Goal: Task Accomplishment & Management: Complete application form

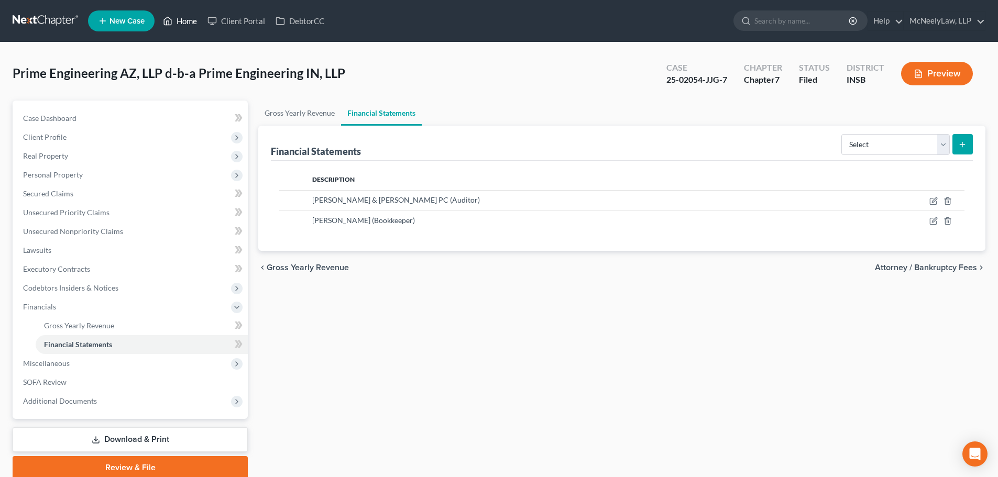
click at [197, 14] on link "Home" at bounding box center [180, 21] width 45 height 19
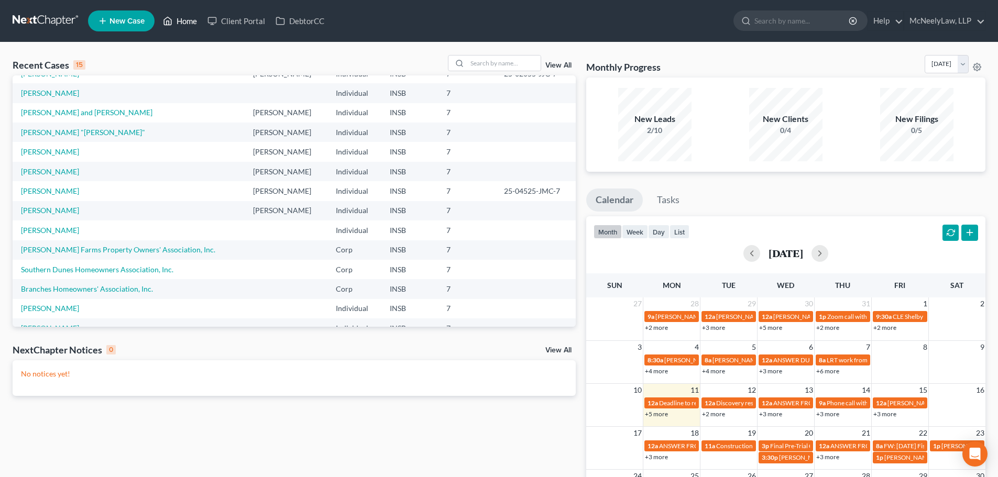
scroll to position [72, 0]
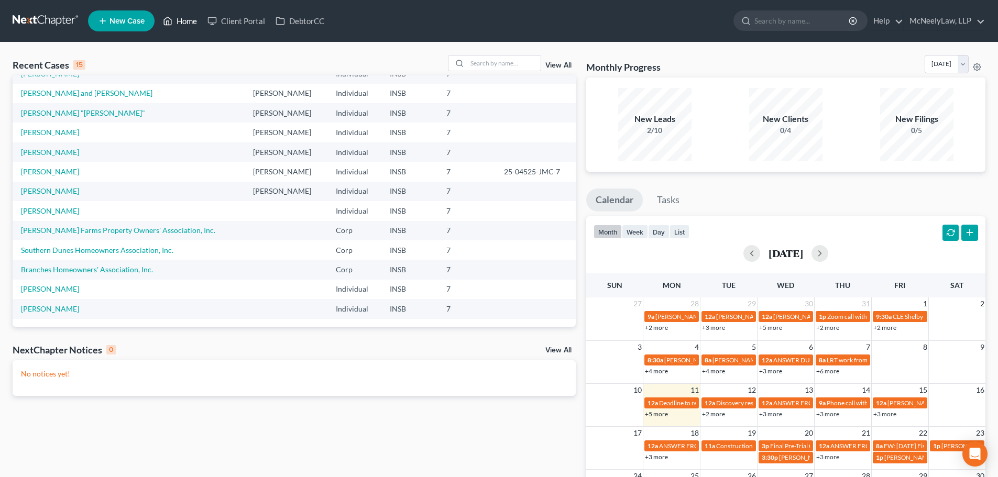
click at [179, 18] on link "Home" at bounding box center [180, 21] width 45 height 19
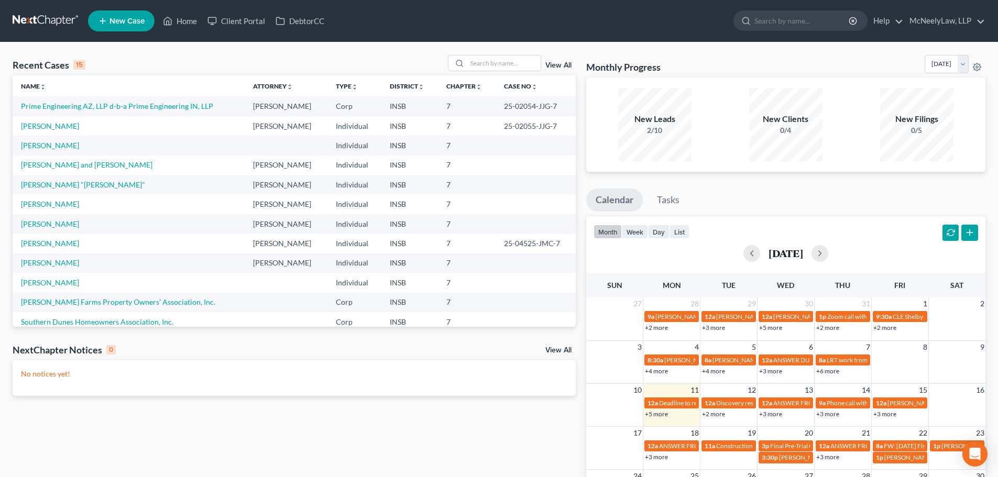
click at [555, 65] on link "View All" at bounding box center [558, 65] width 26 height 7
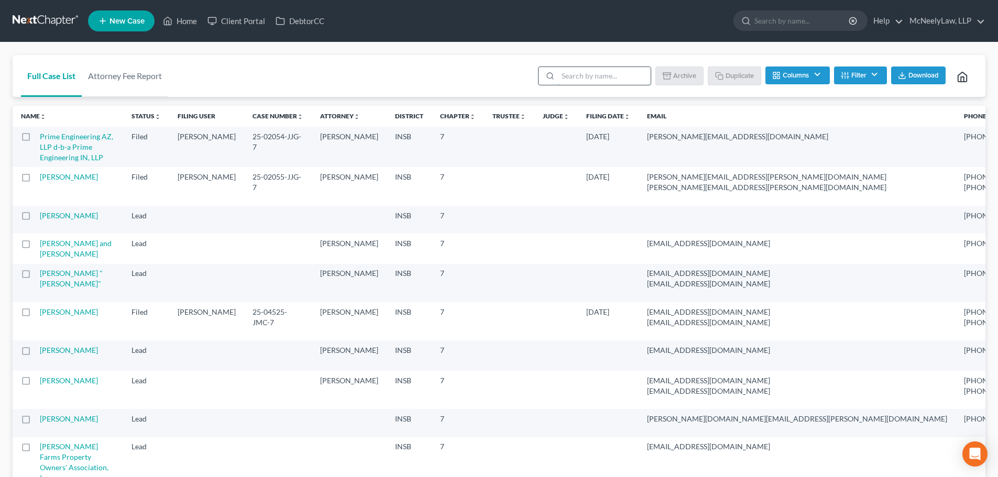
click at [625, 84] on input "search" at bounding box center [604, 76] width 93 height 18
type input "nedra"
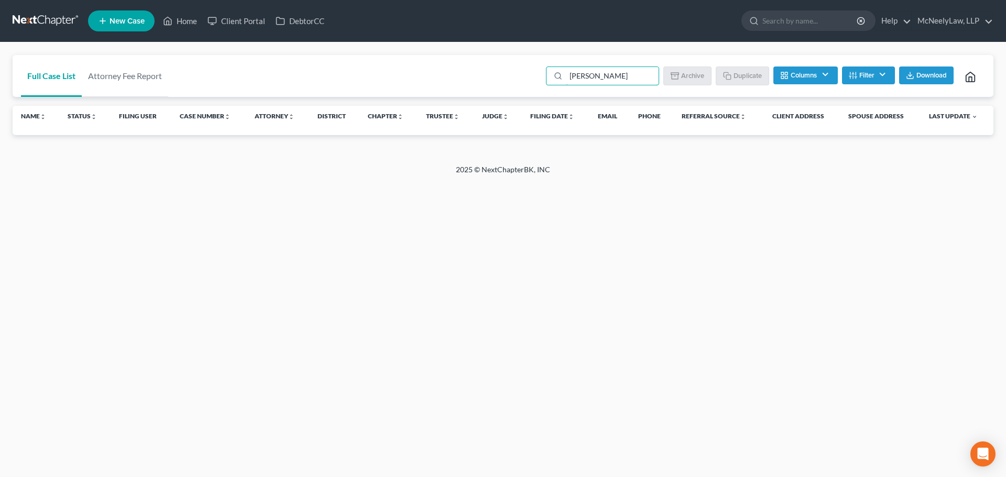
drag, startPoint x: 626, startPoint y: 81, endPoint x: 389, endPoint y: 141, distance: 243.8
click at [389, 141] on div "Full Case List Attorney Fee Report nedra Batch Download Archive Un-archive Dupl…" at bounding box center [503, 103] width 981 height 97
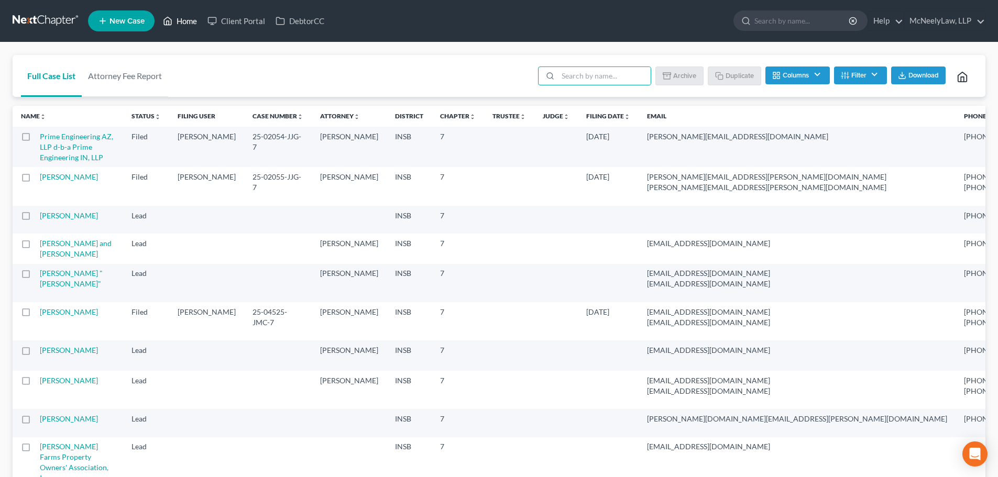
click at [176, 14] on link "Home" at bounding box center [180, 21] width 45 height 19
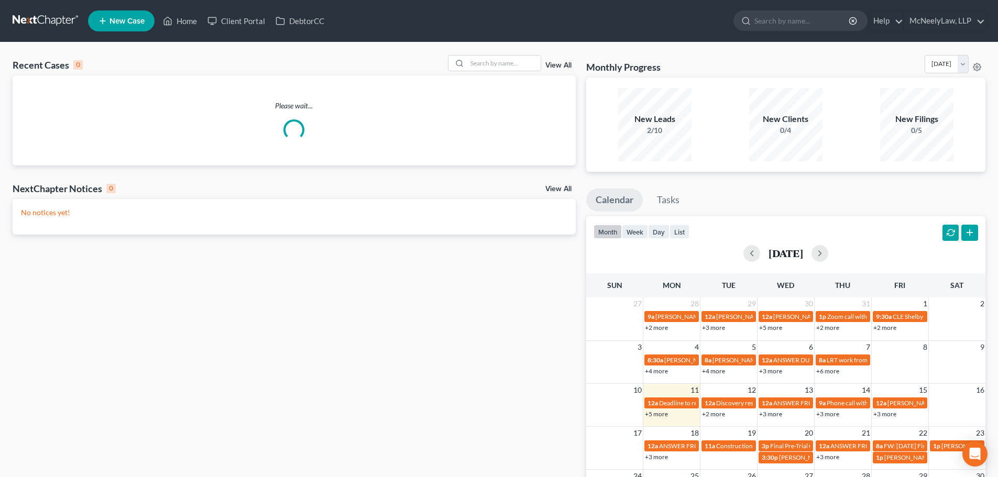
click at [116, 20] on span "New Case" at bounding box center [126, 21] width 35 height 8
select select "28"
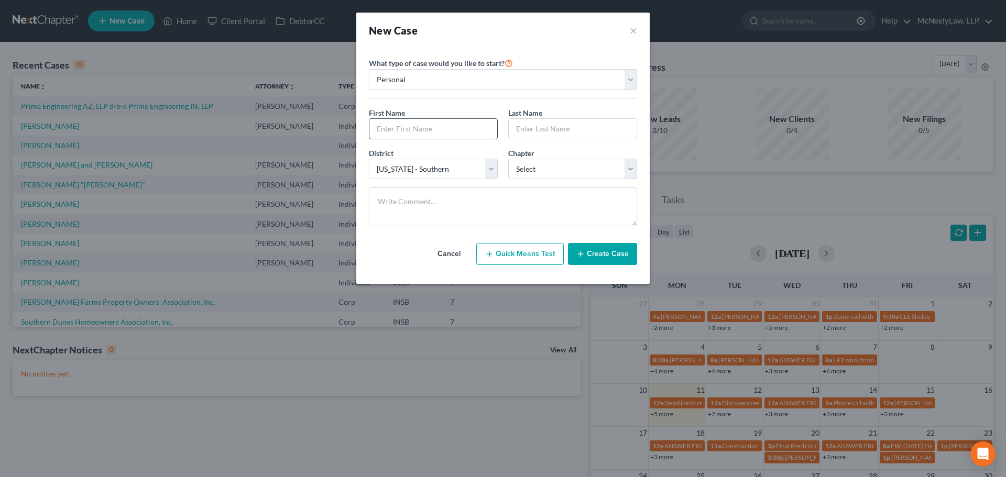
click at [422, 126] on input "text" at bounding box center [433, 129] width 128 height 20
type input "Nedra"
type input "Bridgefort"
click at [591, 163] on select "Select 7 11 12 13" at bounding box center [572, 169] width 129 height 21
select select "0"
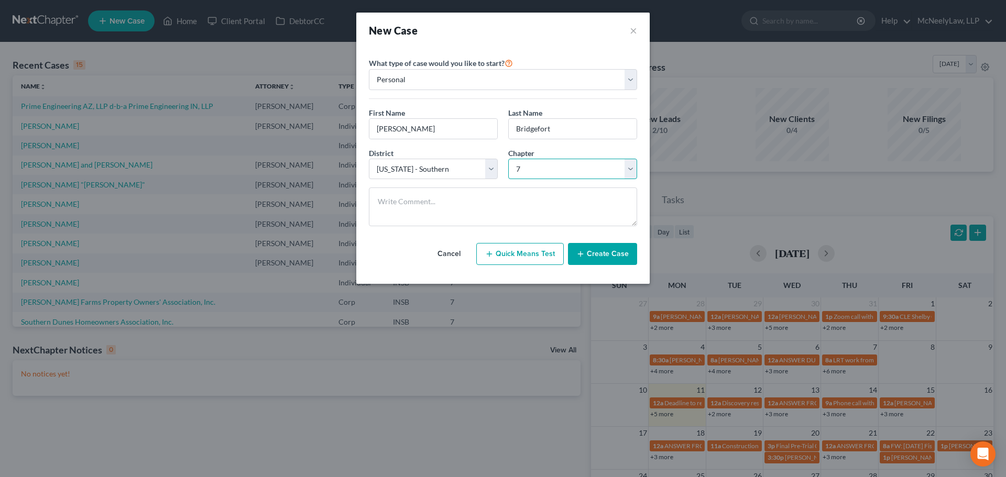
click at [508, 159] on select "Select 7 11 12 13" at bounding box center [572, 169] width 129 height 21
click at [602, 255] on button "Create Case" at bounding box center [602, 254] width 69 height 22
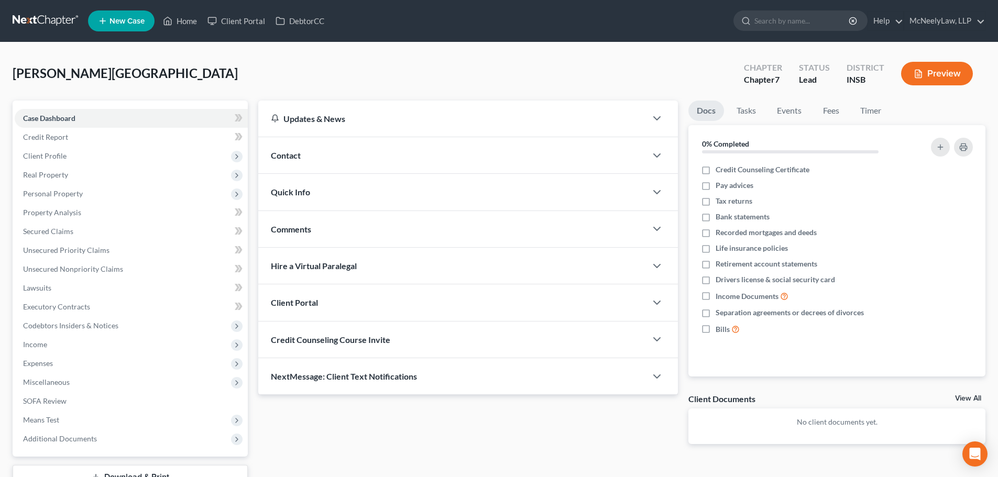
click at [651, 331] on div at bounding box center [662, 339] width 31 height 21
click at [663, 344] on icon "button" at bounding box center [657, 339] width 13 height 13
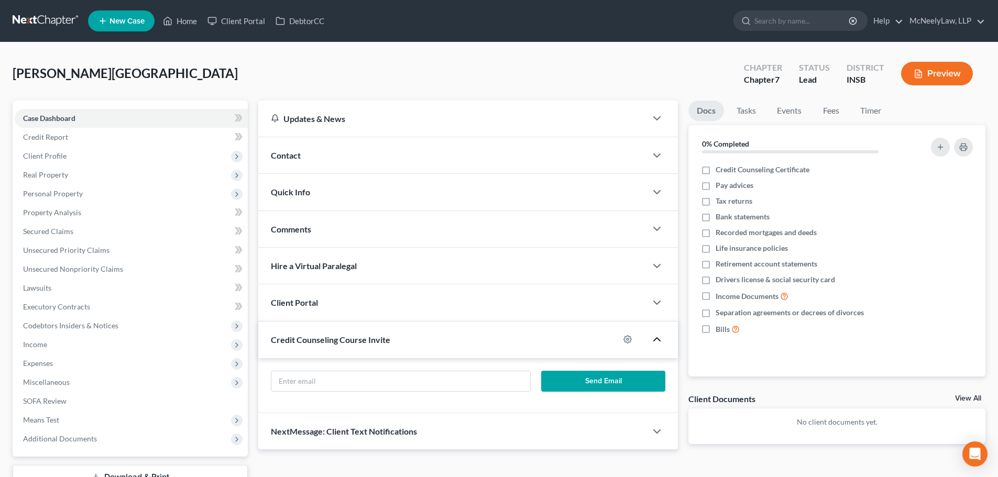
click at [616, 301] on div "Client Portal" at bounding box center [452, 302] width 388 height 36
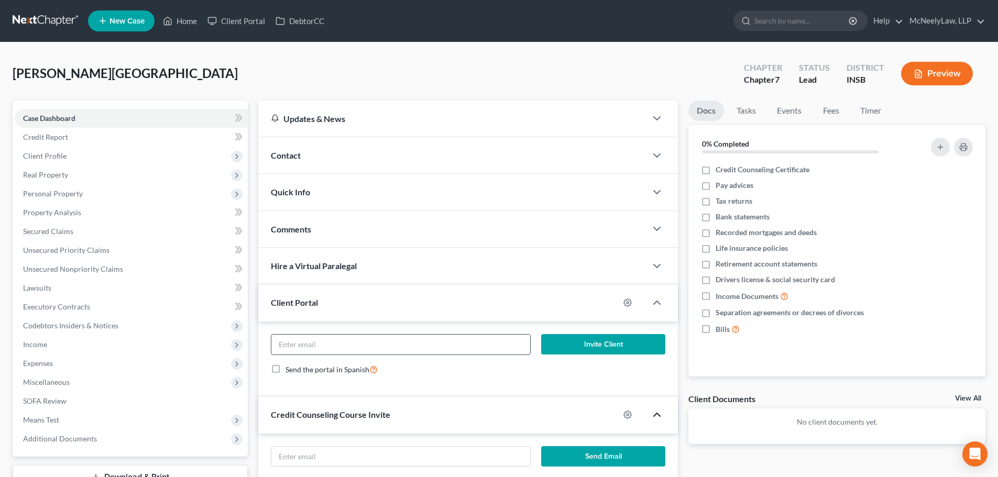
click at [414, 354] on input "email" at bounding box center [400, 345] width 258 height 20
paste input "nedraallen69@yahoo.com"
type input "nedraallen69@yahoo.com"
click at [594, 346] on button "Invite Client" at bounding box center [603, 344] width 125 height 21
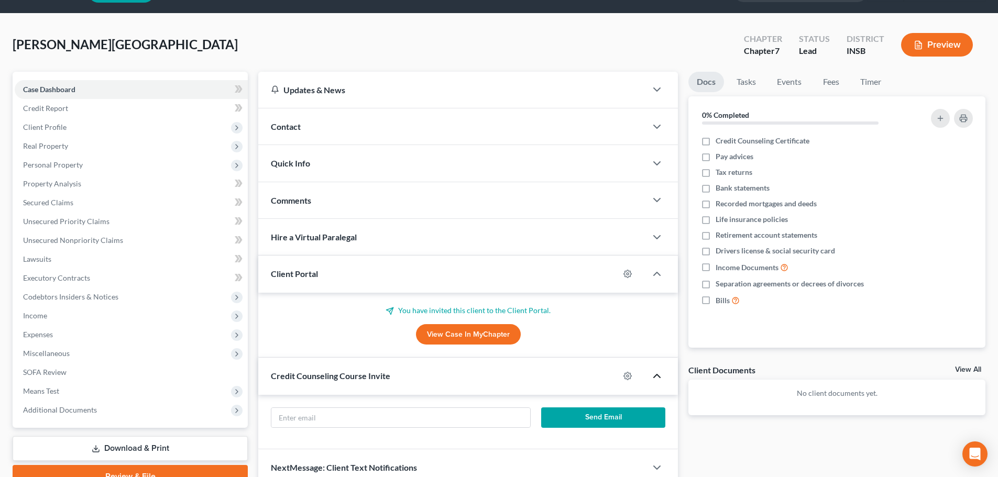
scroll to position [52, 0]
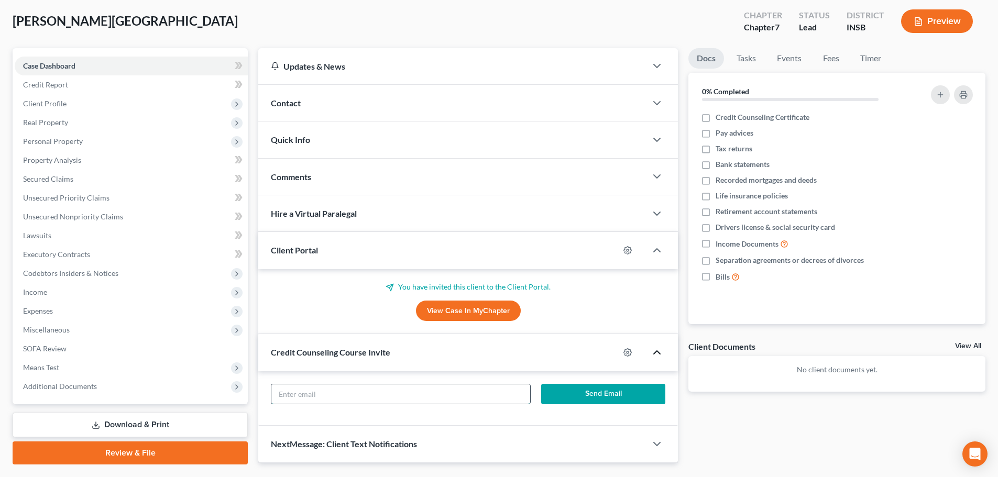
click at [478, 401] on input "text" at bounding box center [400, 395] width 258 height 20
paste input "nedraallen69@yahoo.com"
type input "nedraallen69@yahoo.com"
click at [621, 395] on button "Send Email" at bounding box center [603, 394] width 125 height 21
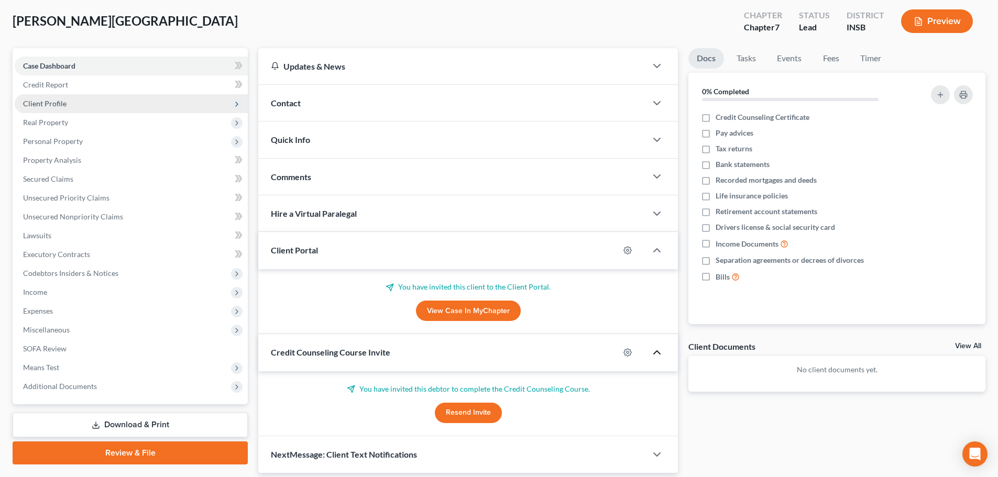
click at [64, 102] on span "Client Profile" at bounding box center [44, 103] width 43 height 9
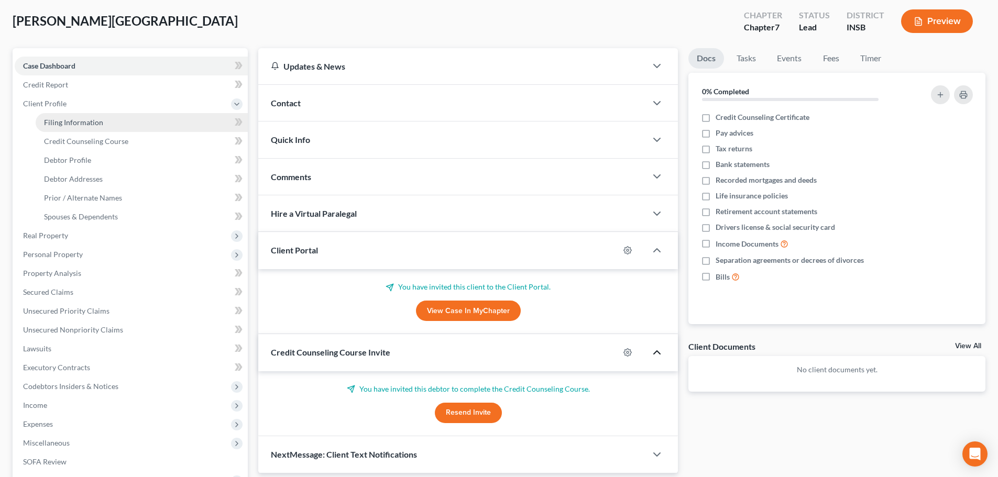
click at [110, 124] on link "Filing Information" at bounding box center [142, 122] width 212 height 19
select select "1"
select select "0"
select select "28"
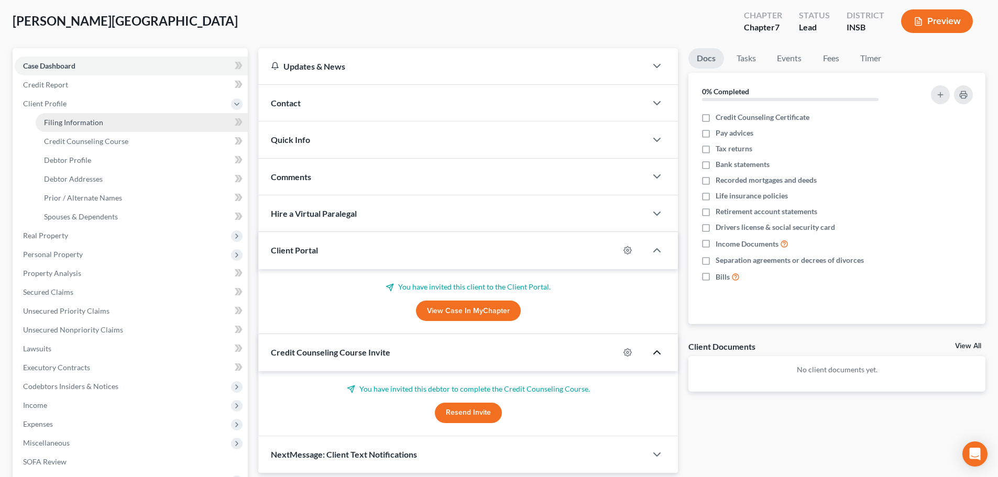
select select "0"
select select "15"
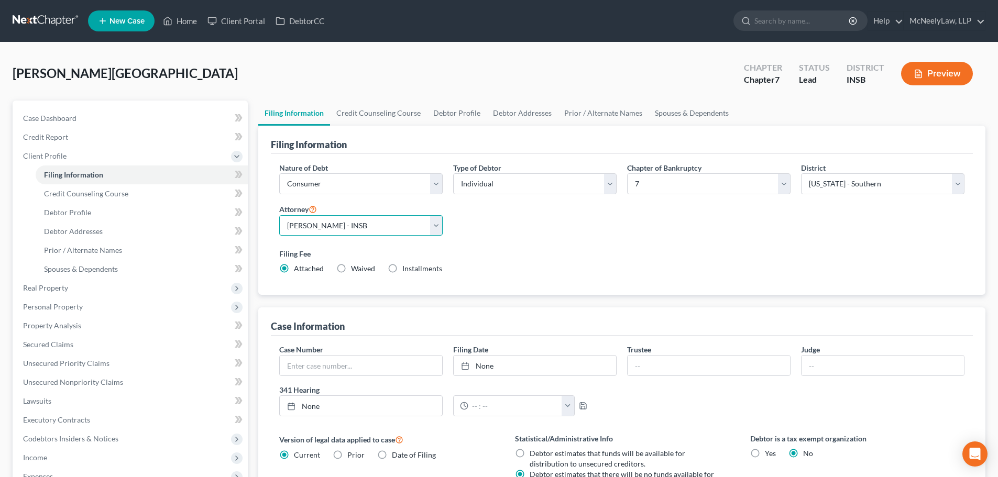
click at [374, 226] on select "Select Jason Clark - INSB" at bounding box center [360, 225] width 163 height 21
click at [502, 224] on div "Nature of Debt Select Business Consumer Other Nature of Business Select Clearin…" at bounding box center [622, 222] width 696 height 120
click at [165, 24] on icon at bounding box center [168, 21] width 7 height 8
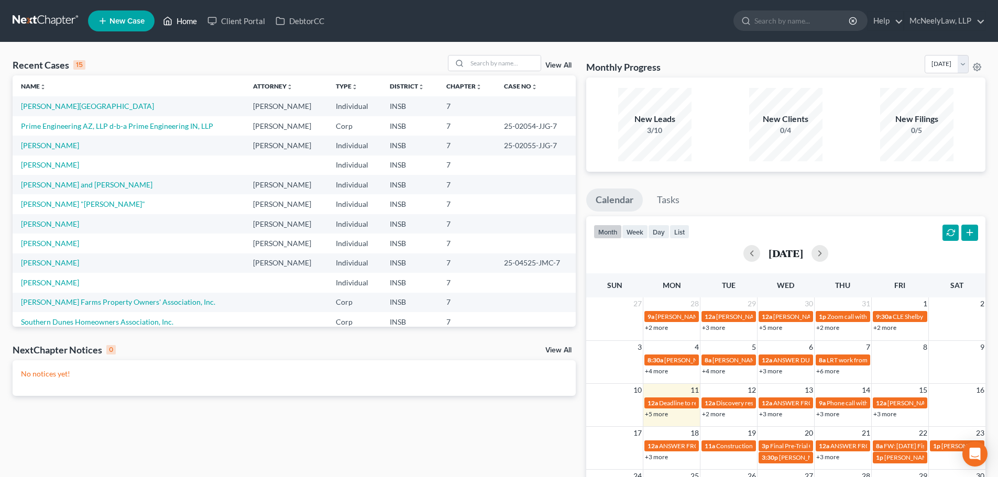
click at [196, 20] on link "Home" at bounding box center [180, 21] width 45 height 19
click at [506, 62] on input "search" at bounding box center [503, 63] width 73 height 15
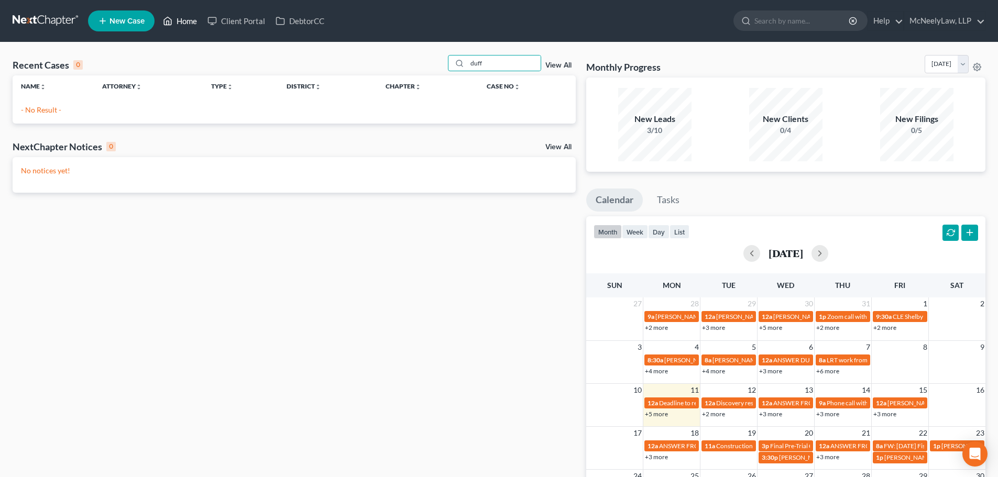
click at [170, 18] on icon at bounding box center [167, 21] width 9 height 13
click at [182, 14] on link "Home" at bounding box center [180, 21] width 45 height 19
click at [517, 76] on th "Case No unfold_more expand_more expand_less" at bounding box center [526, 85] width 97 height 21
click at [514, 73] on div "Recent Cases 0 duff View All" at bounding box center [294, 65] width 563 height 20
click at [515, 66] on input "duff" at bounding box center [503, 63] width 73 height 15
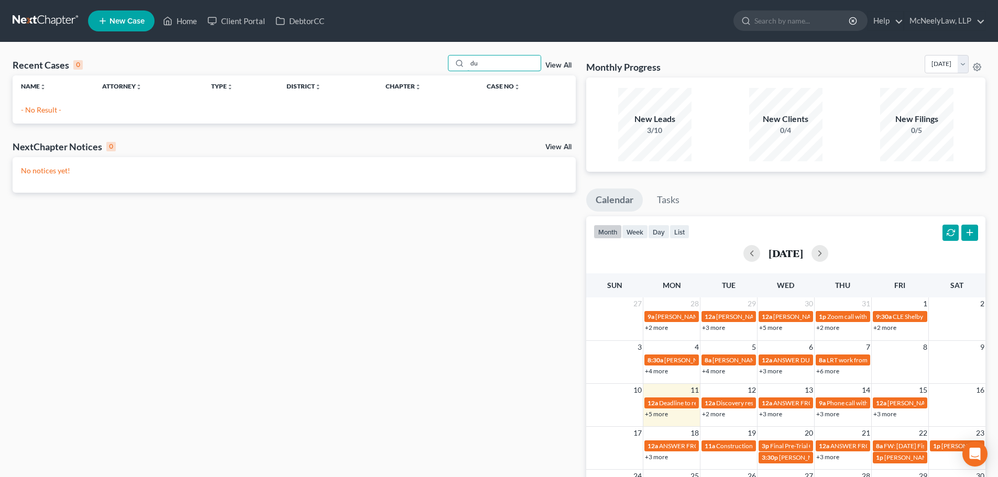
type input "d"
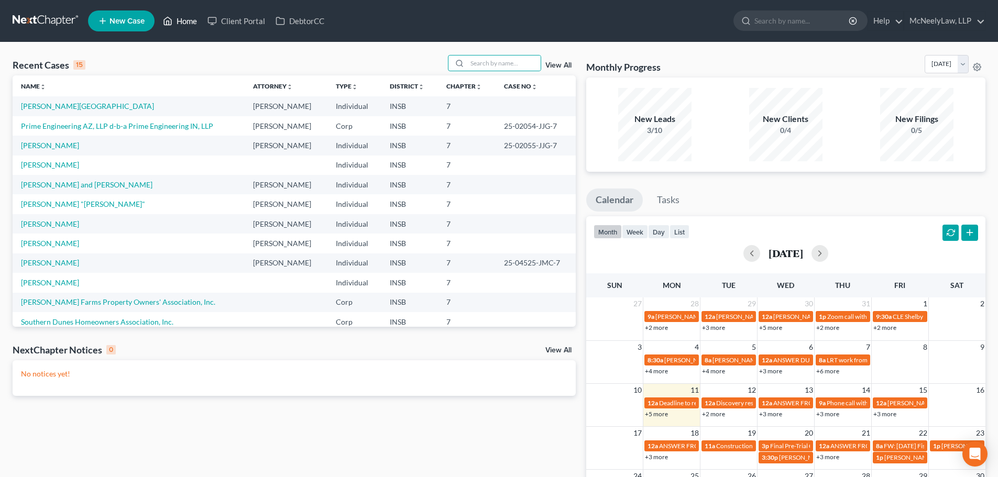
click at [178, 17] on link "Home" at bounding box center [180, 21] width 45 height 19
